Goal: Obtain resource: Download file/media

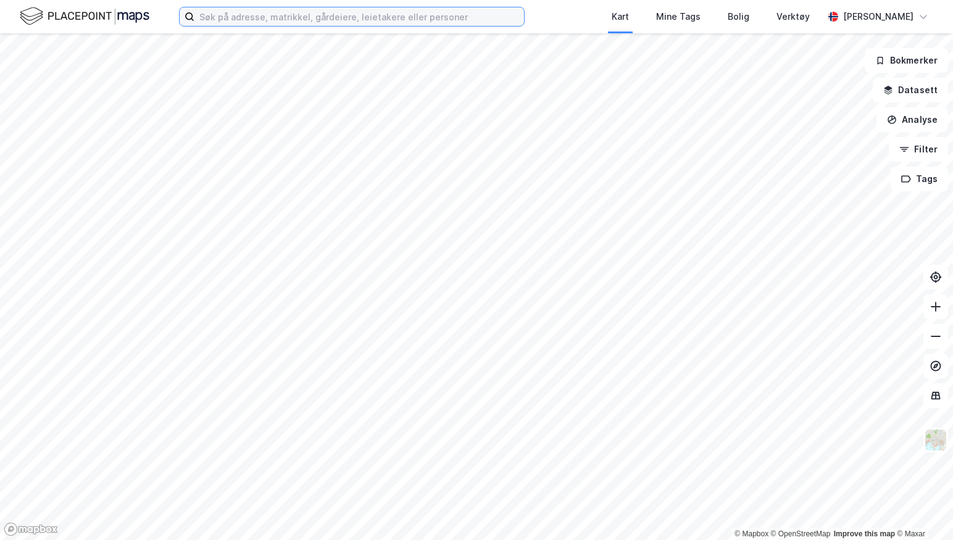
click at [394, 25] on input at bounding box center [359, 16] width 330 height 19
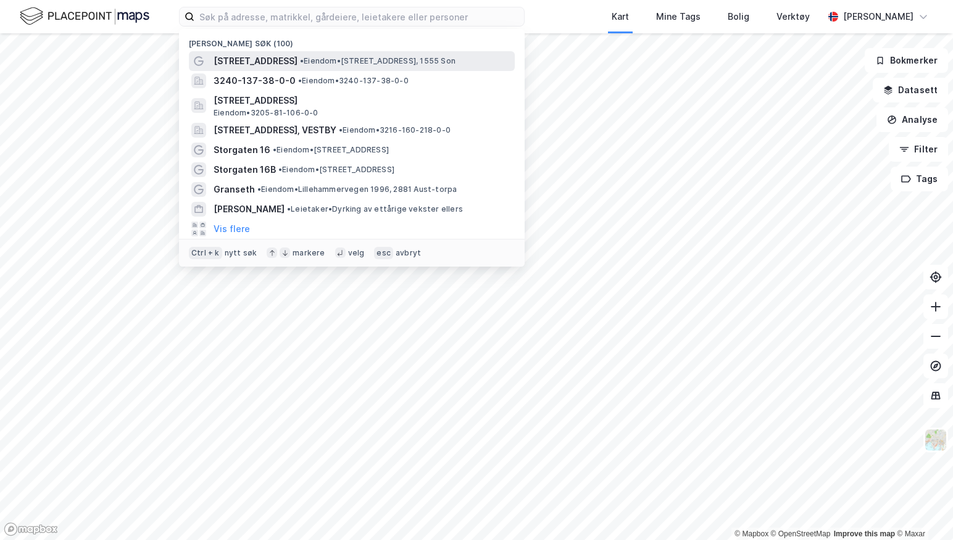
click at [372, 53] on div "Storgata 16 • Eiendom • Storgata 16, 1555 Son" at bounding box center [352, 61] width 326 height 20
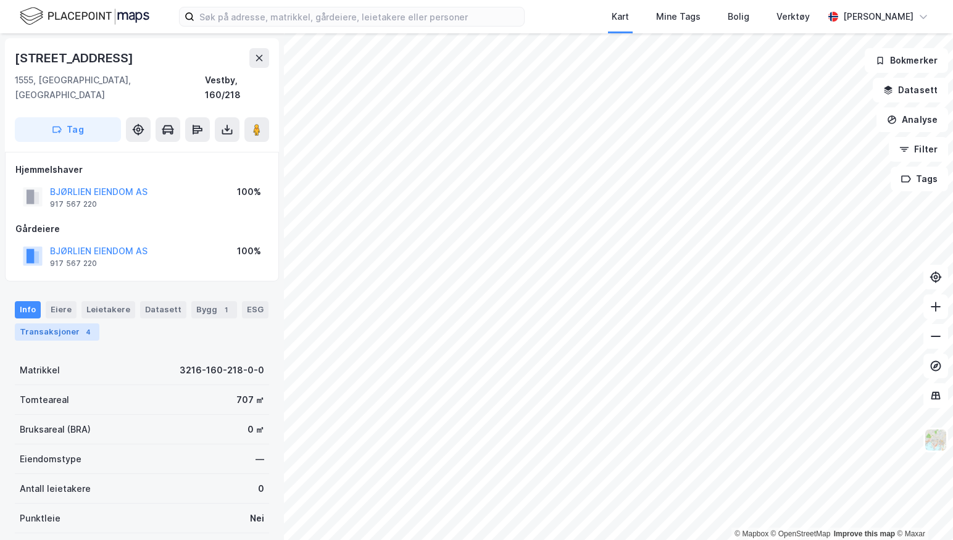
click at [77, 323] on div "Transaksjoner 4" at bounding box center [57, 331] width 85 height 17
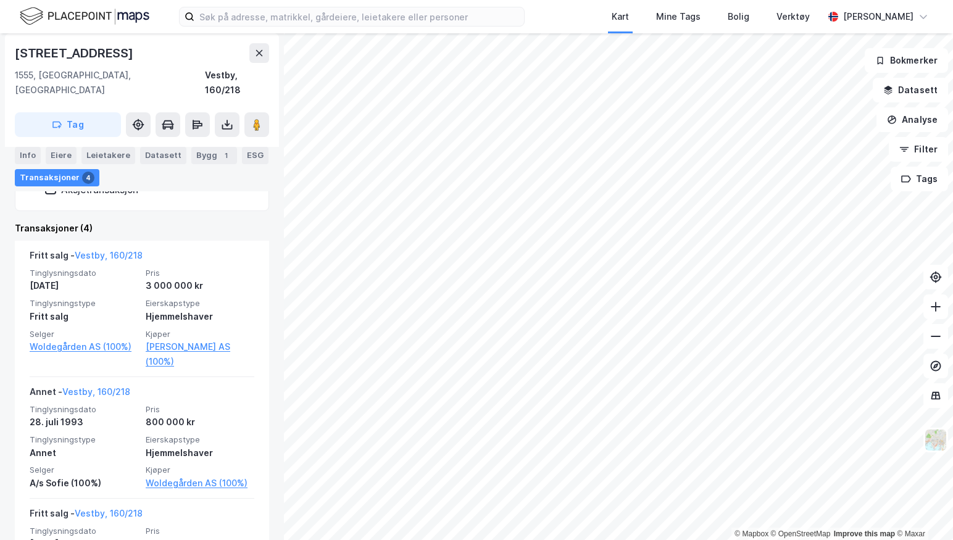
scroll to position [331, 0]
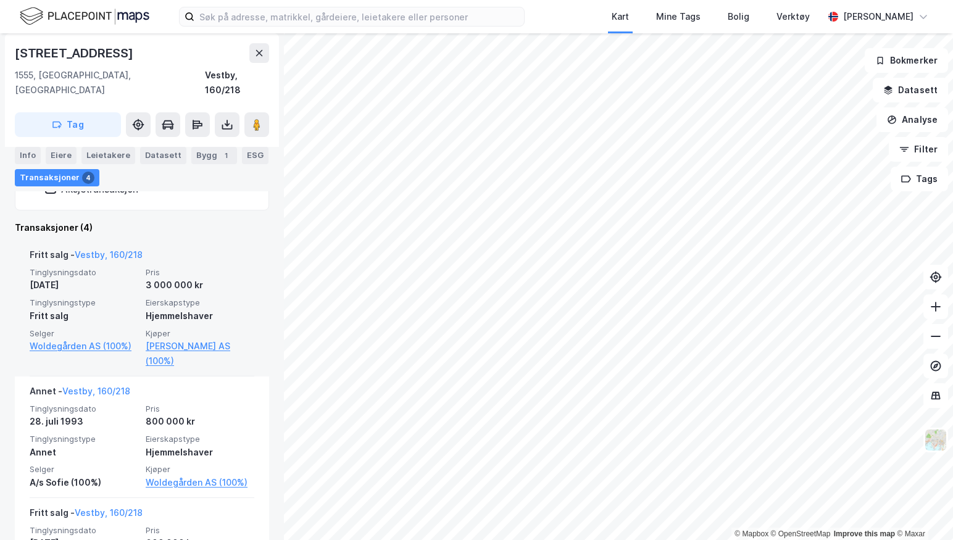
click at [166, 328] on span "Kjøper" at bounding box center [200, 333] width 109 height 10
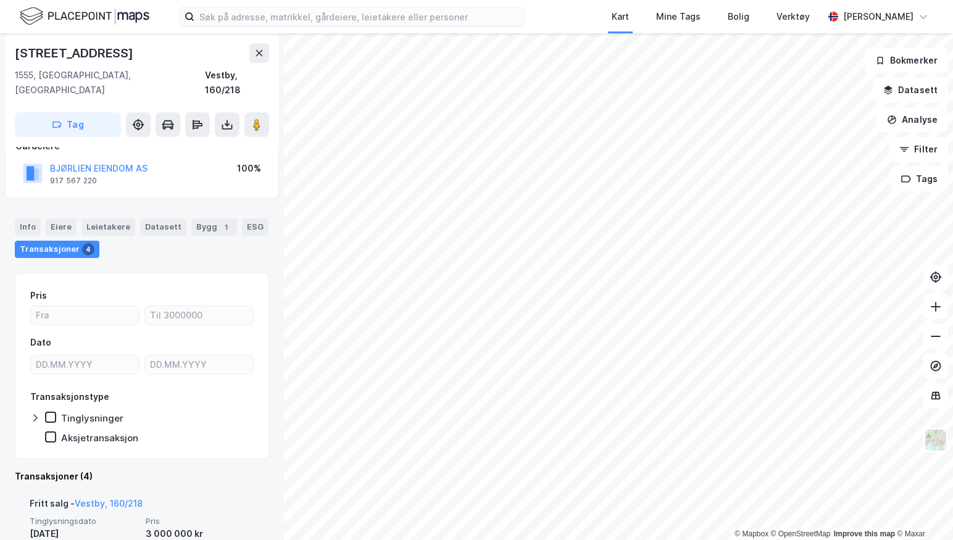
scroll to position [0, 0]
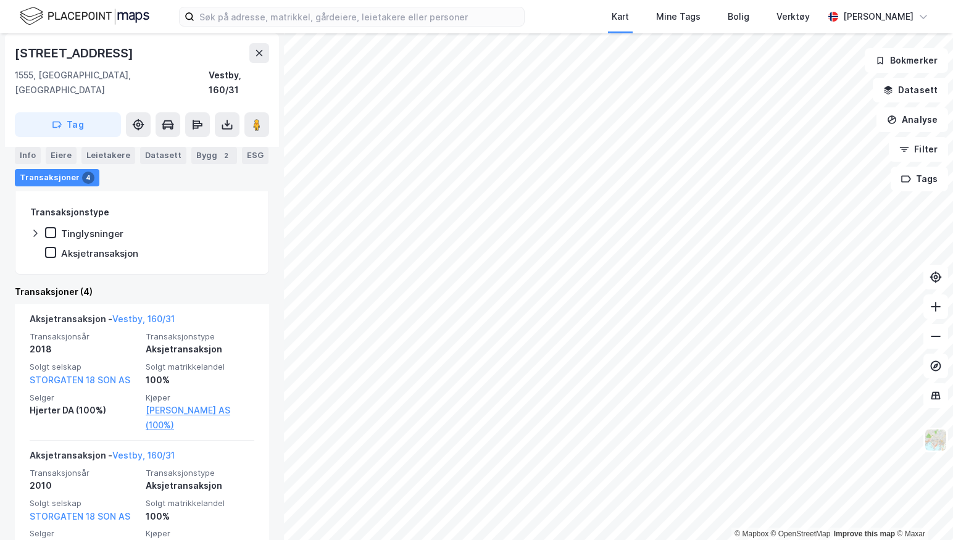
scroll to position [268, 0]
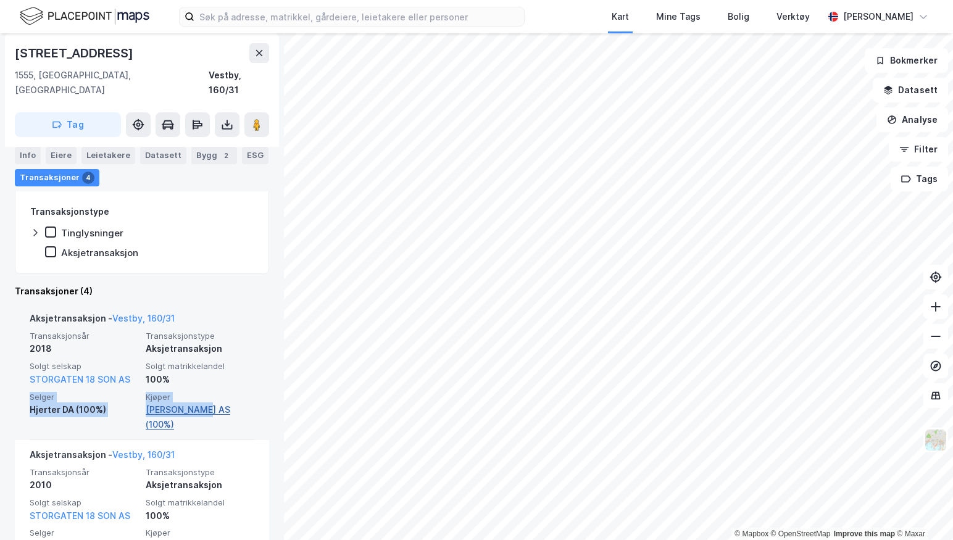
drag, startPoint x: 175, startPoint y: 357, endPoint x: 189, endPoint y: 389, distance: 34.8
click at [189, 389] on div "Transaksjonsår 2018 Transaksjonstype Aksjetransaksjon Solgt selskap STORGATEN 1…" at bounding box center [142, 381] width 225 height 101
drag, startPoint x: 189, startPoint y: 389, endPoint x: 181, endPoint y: 376, distance: 14.9
click at [181, 392] on span "Kjøper" at bounding box center [200, 397] width 109 height 10
click at [183, 372] on div "Transaksjonsår 2018 Transaksjonstype Aksjetransaksjon Solgt selskap STORGATEN 1…" at bounding box center [142, 381] width 225 height 101
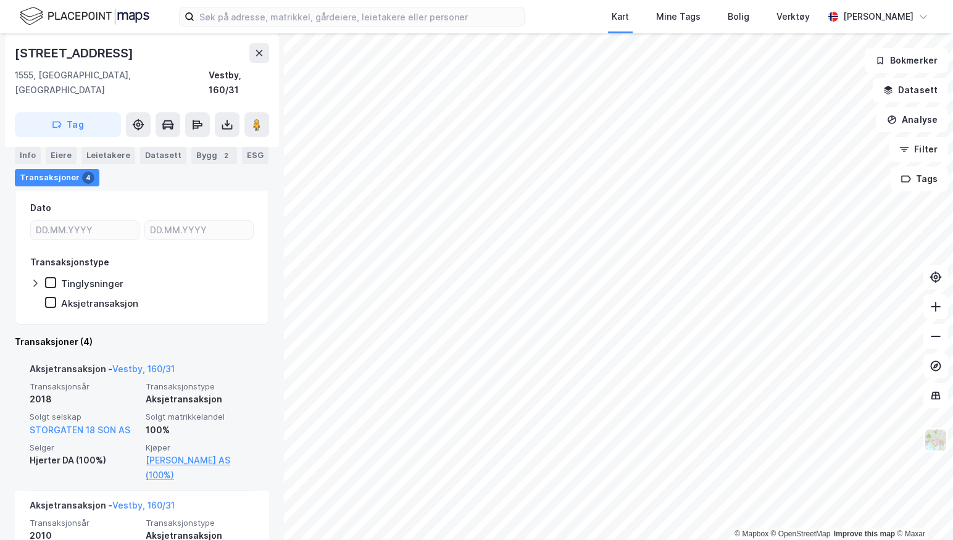
scroll to position [589, 0]
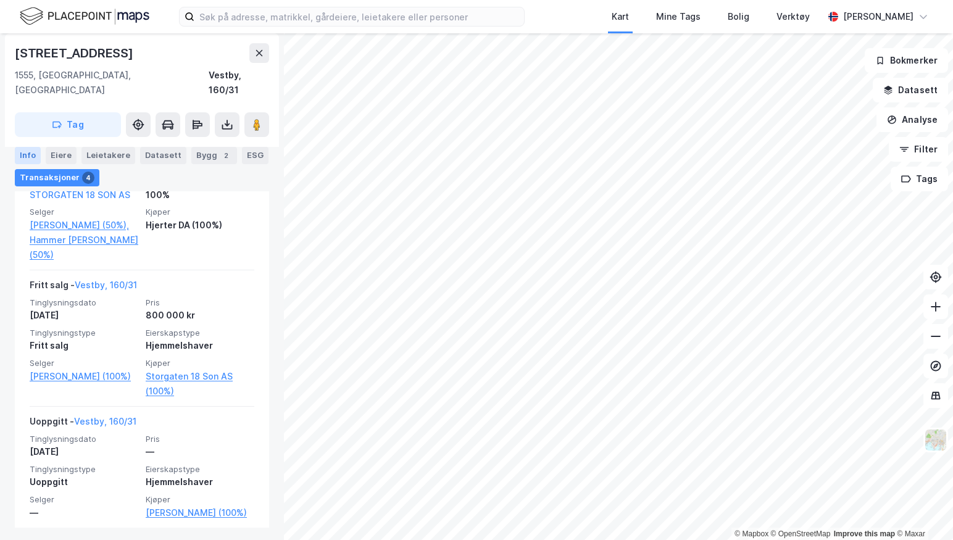
click at [27, 159] on div "Info" at bounding box center [28, 155] width 26 height 17
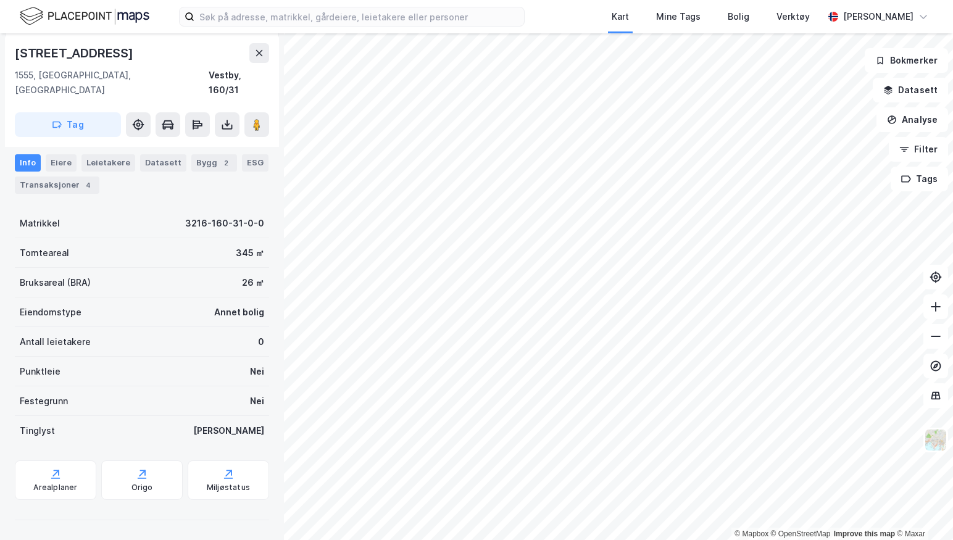
scroll to position [130, 0]
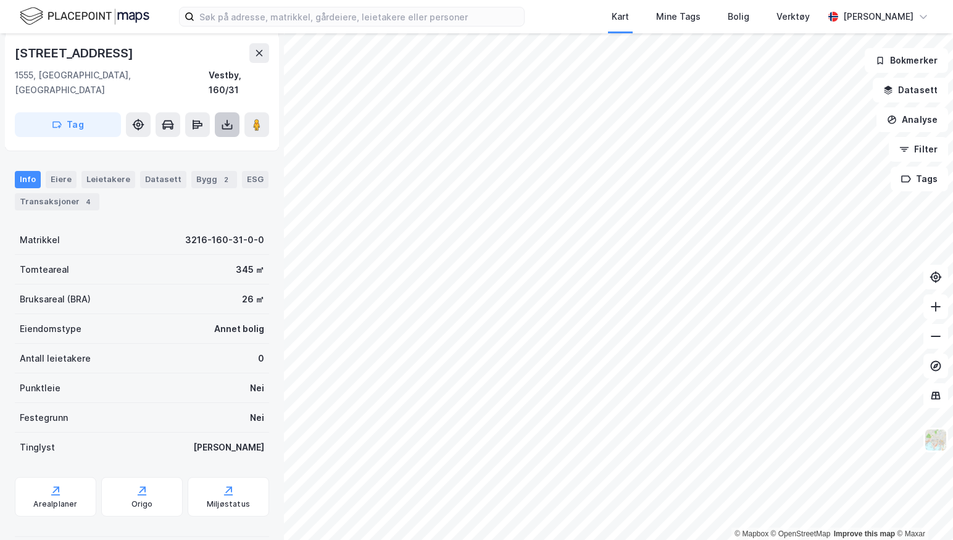
click at [227, 119] on button at bounding box center [227, 124] width 25 height 25
click at [192, 144] on div "Last ned grunnbok" at bounding box center [166, 149] width 72 height 10
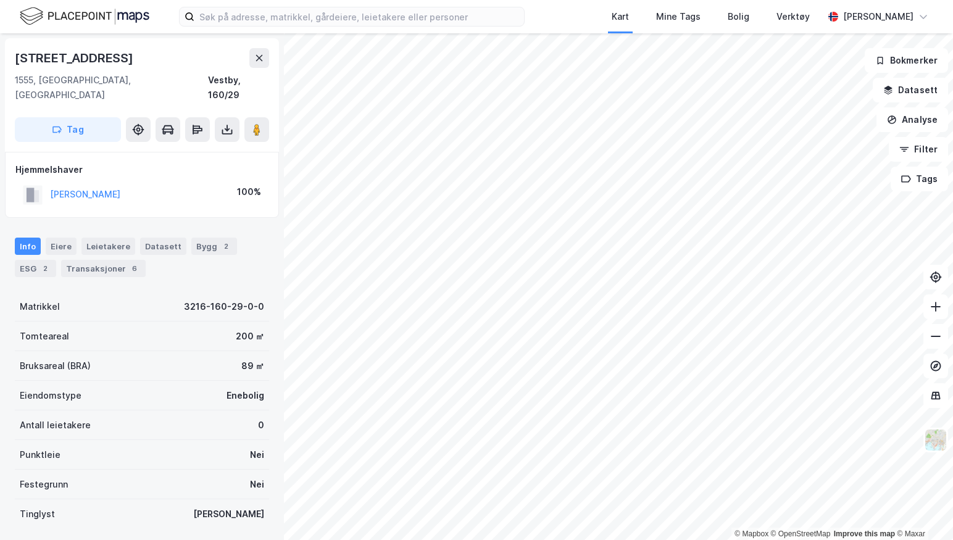
scroll to position [67, 0]
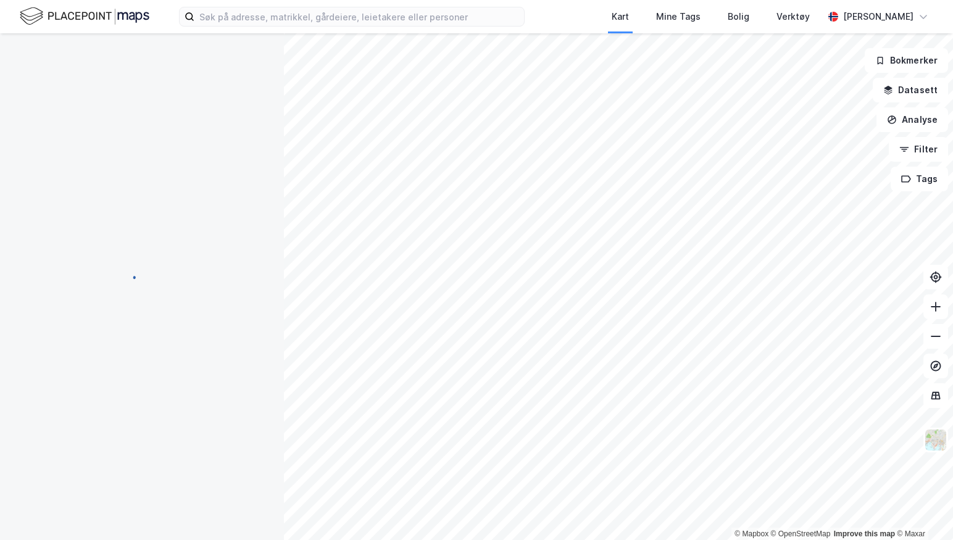
scroll to position [67, 0]
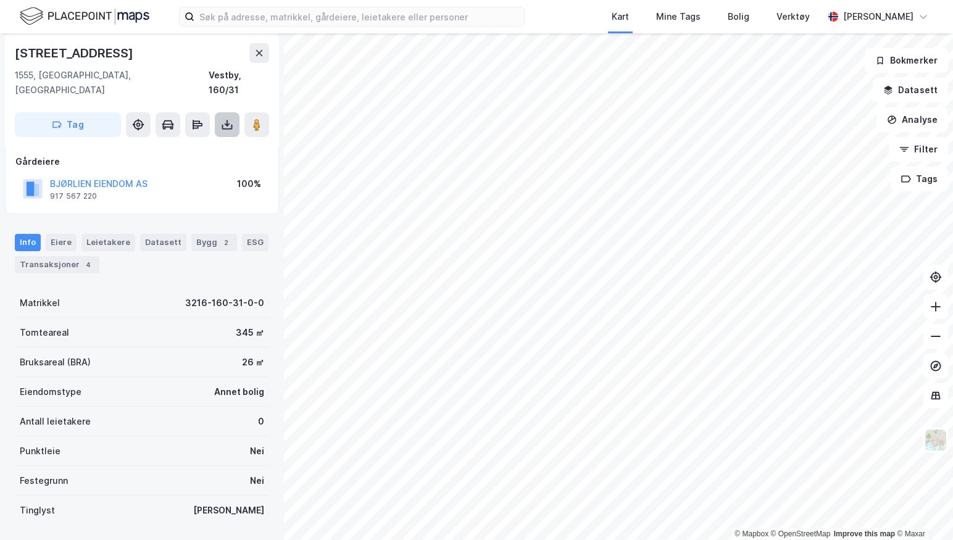
click at [226, 118] on icon at bounding box center [227, 124] width 12 height 12
click at [181, 144] on div "Last ned grunnbok" at bounding box center [166, 149] width 72 height 10
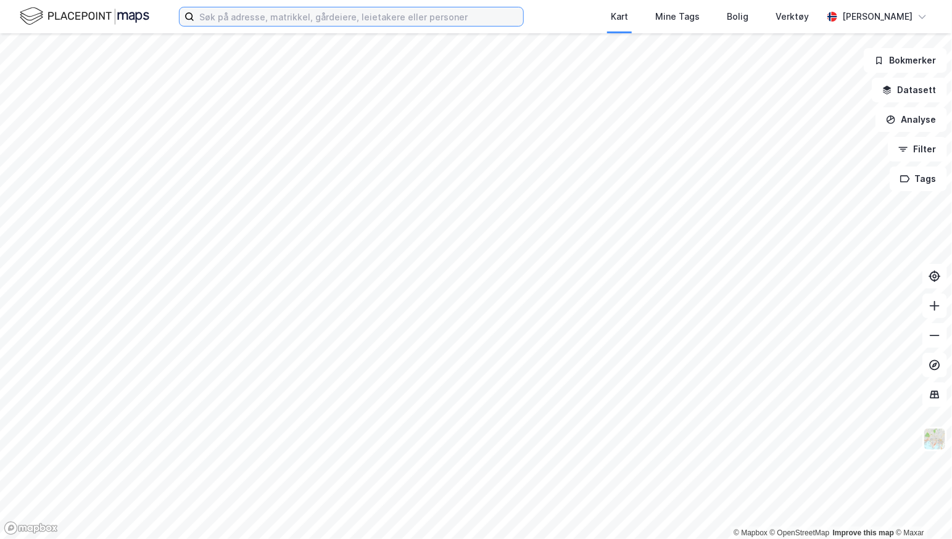
click at [424, 21] on input at bounding box center [358, 16] width 329 height 19
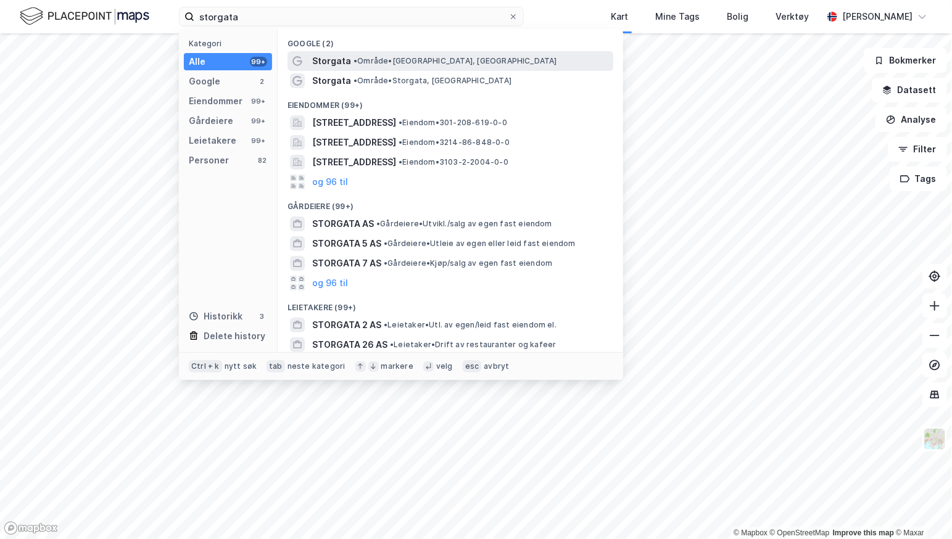
click at [376, 57] on span "• Område • [GEOGRAPHIC_DATA], [GEOGRAPHIC_DATA]" at bounding box center [456, 61] width 204 height 10
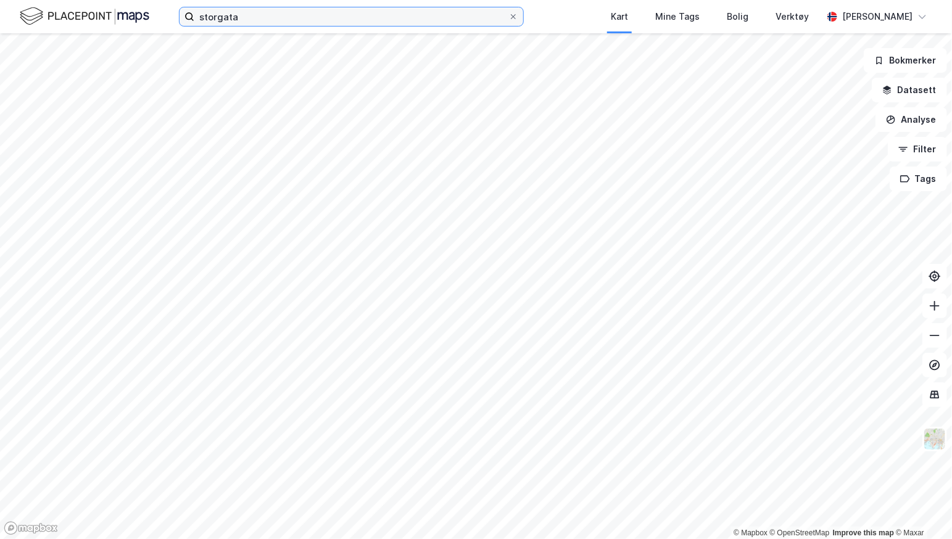
click at [304, 19] on input "storgata" at bounding box center [351, 16] width 314 height 19
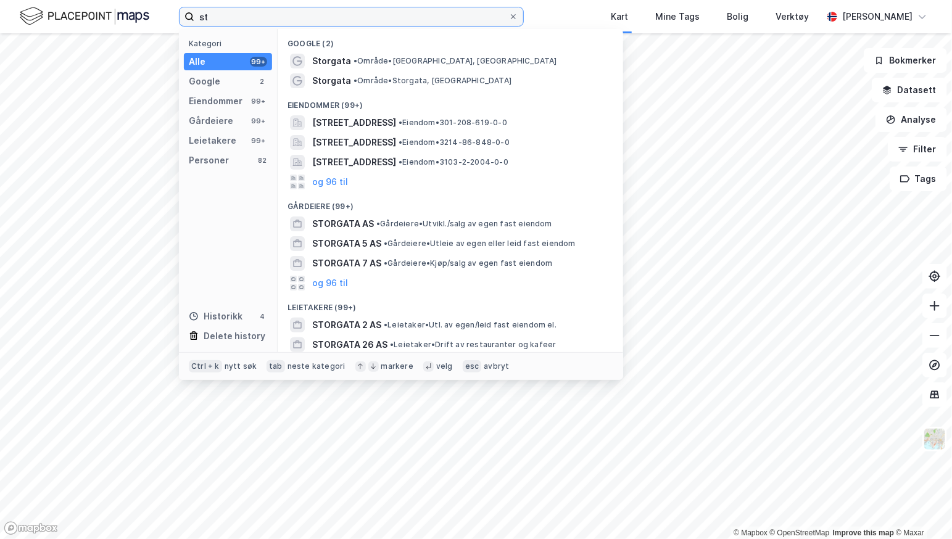
type input "s"
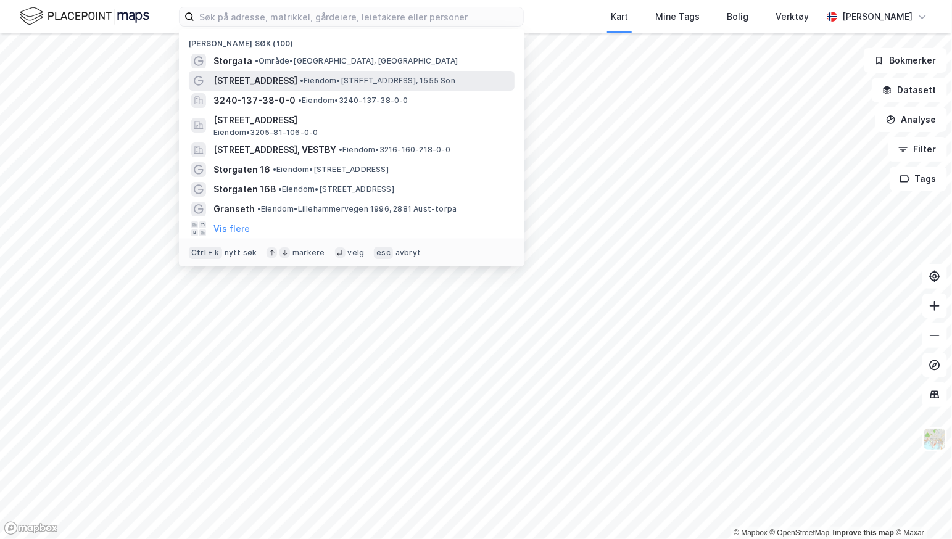
click at [300, 78] on span "• Eiendom • [STREET_ADDRESS]" at bounding box center [378, 81] width 156 height 10
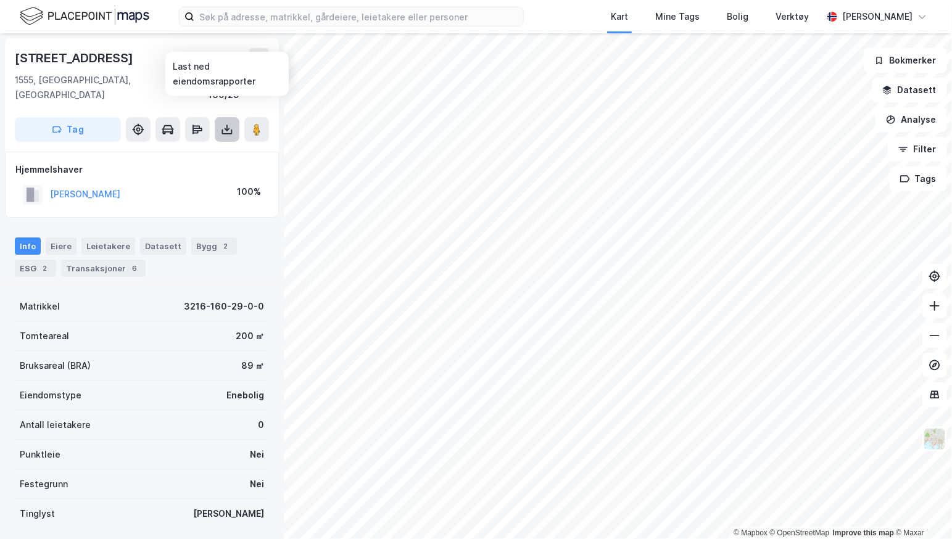
click at [223, 123] on icon at bounding box center [227, 129] width 12 height 12
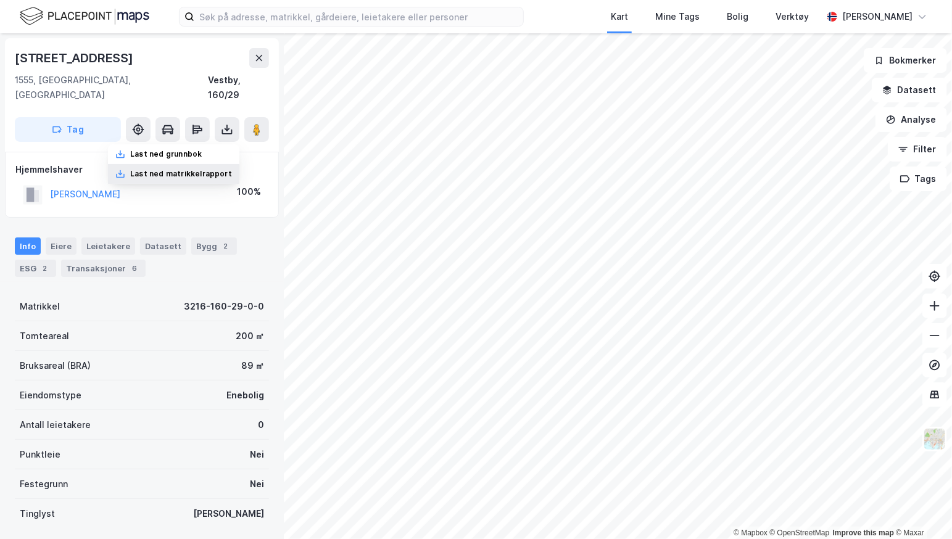
click at [192, 169] on div "Last ned matrikkelrapport" at bounding box center [181, 174] width 102 height 10
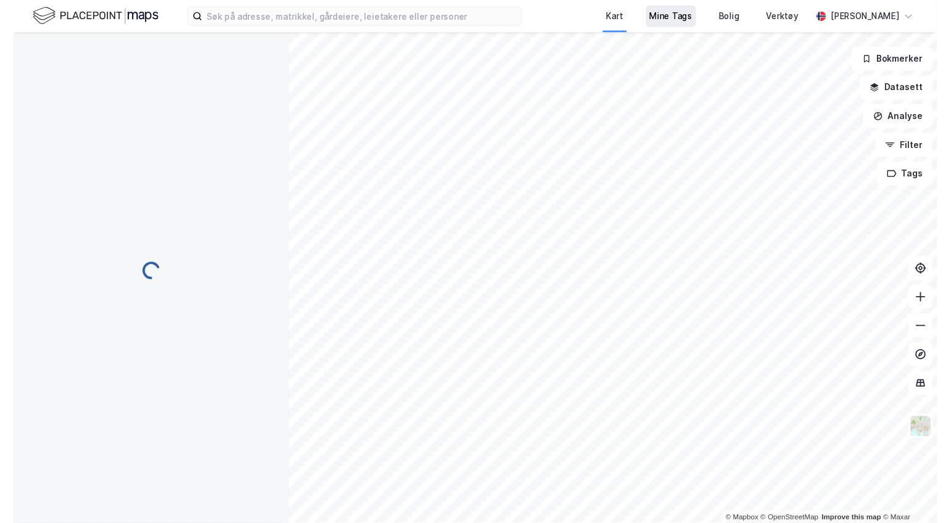
scroll to position [22, 0]
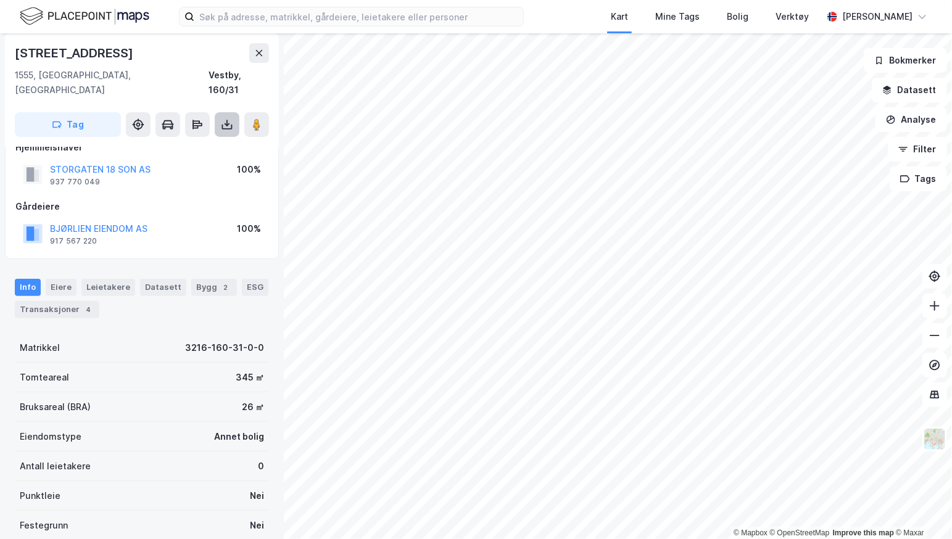
click at [225, 112] on button at bounding box center [227, 124] width 25 height 25
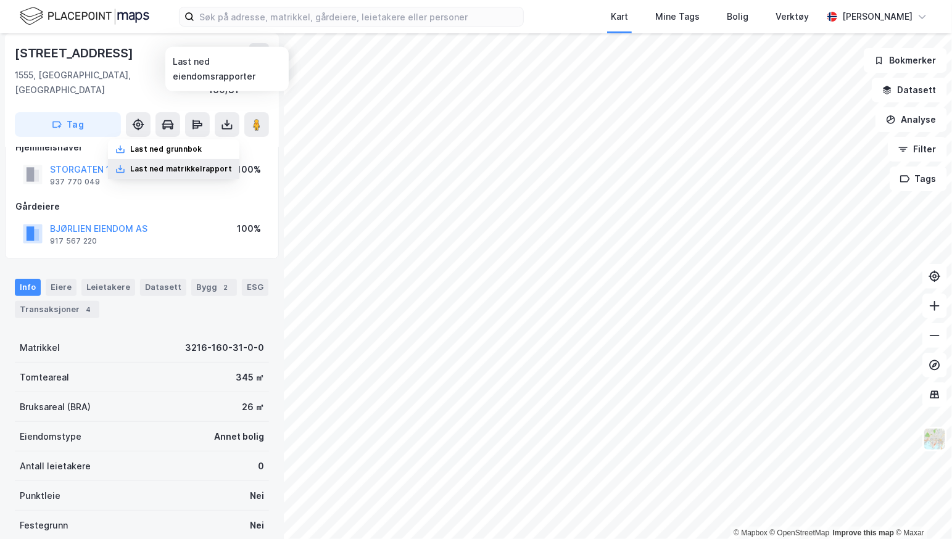
click at [176, 164] on div "Last ned matrikkelrapport" at bounding box center [181, 169] width 102 height 10
